Goal: Find specific page/section: Find specific page/section

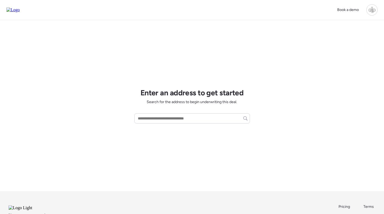
click at [369, 11] on div at bounding box center [371, 9] width 11 height 11
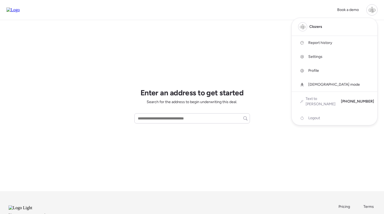
click at [325, 42] on span "Report history" at bounding box center [320, 42] width 24 height 5
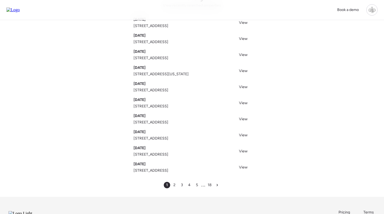
scroll to position [41, 0]
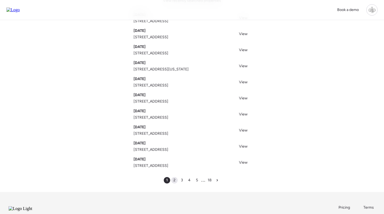
click at [175, 179] on span "2" at bounding box center [174, 179] width 2 height 5
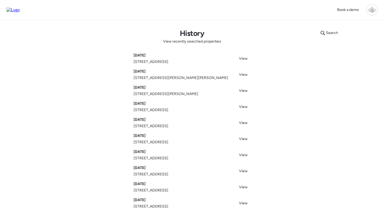
scroll to position [21, 0]
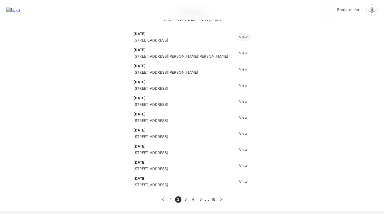
click at [243, 37] on span "View" at bounding box center [243, 37] width 9 height 5
